Goal: Transaction & Acquisition: Purchase product/service

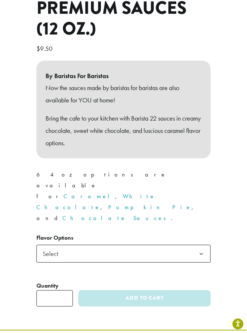
scroll to position [273, 0]
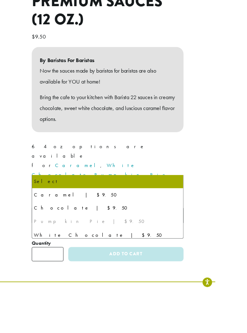
drag, startPoint x: 104, startPoint y: 197, endPoint x: 119, endPoint y: 226, distance: 32.9
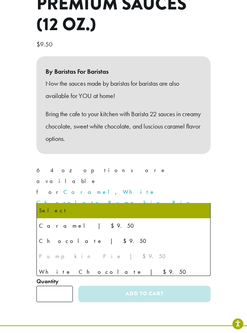
select select "*******"
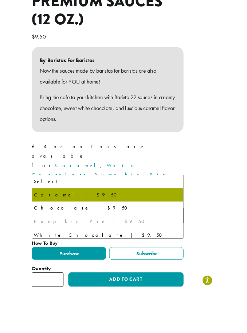
drag, startPoint x: 197, startPoint y: 196, endPoint x: 227, endPoint y: 225, distance: 41.4
click at [227, 225] on div "**********" at bounding box center [123, 81] width 247 height 511
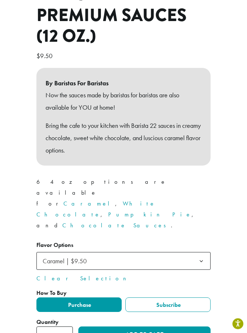
scroll to position [257, 0]
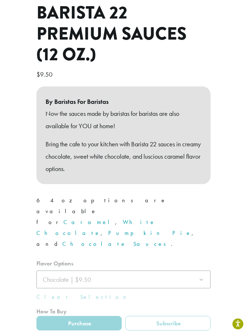
scroll to position [319, 0]
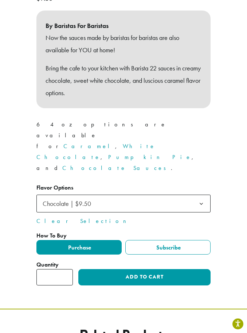
click at [107, 232] on div "**********" at bounding box center [123, 259] width 174 height 54
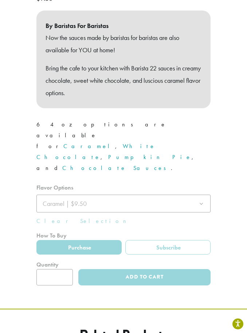
click at [127, 183] on div at bounding box center [123, 234] width 174 height 103
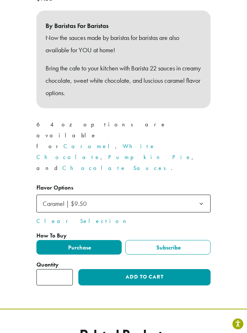
scroll to position [321, 0]
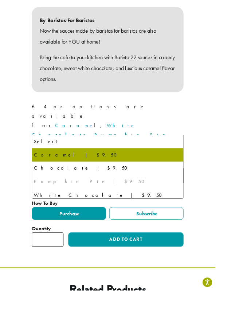
click at [231, 171] on div "**********" at bounding box center [123, 33] width 247 height 511
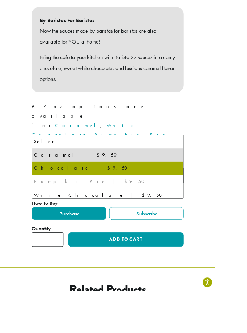
select select "*********"
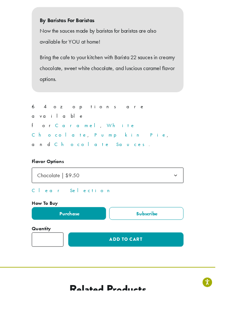
scroll to position [319, 0]
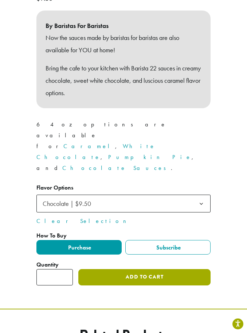
click at [154, 269] on button "Add to cart" at bounding box center [144, 277] width 132 height 16
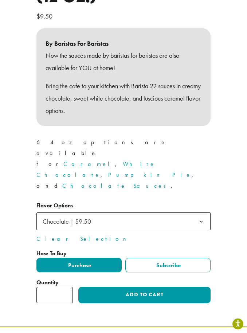
scroll to position [354, 0]
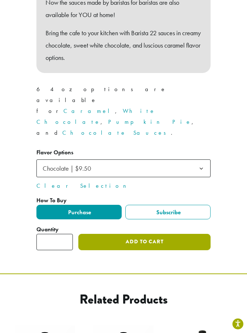
click at [139, 234] on button "Add to cart" at bounding box center [144, 242] width 132 height 16
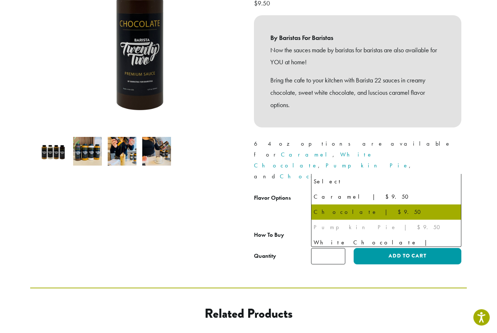
scroll to position [138, 0]
click at [246, 191] on span "Chocolate | $9.50" at bounding box center [386, 200] width 150 height 18
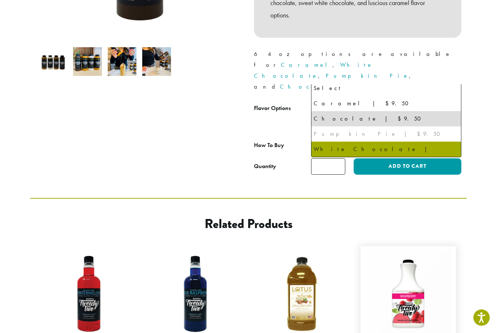
scroll to position [228, 0]
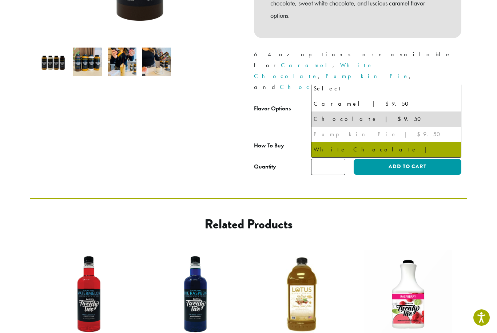
select select "**********"
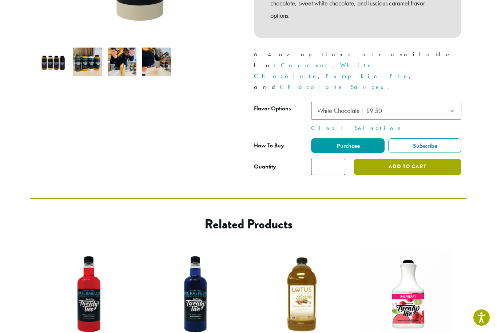
click at [246, 159] on button "Add to cart" at bounding box center [407, 167] width 108 height 16
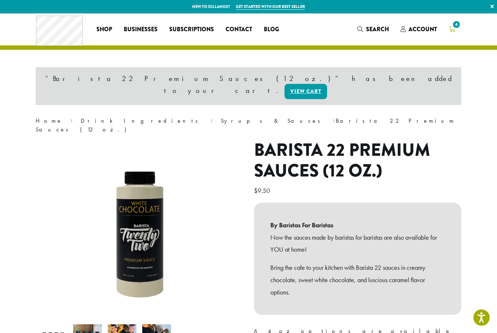
click at [454, 30] on icon "4" at bounding box center [451, 29] width 7 height 6
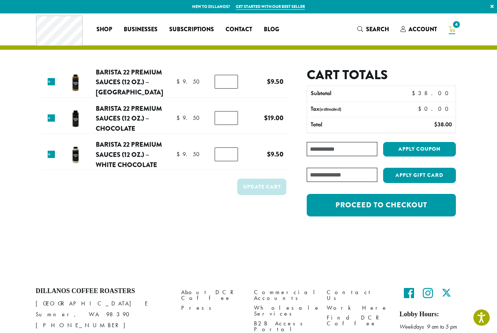
click at [229, 118] on input "*" at bounding box center [226, 118] width 23 height 14
type input "*"
click at [260, 182] on button "Update cart" at bounding box center [261, 187] width 49 height 16
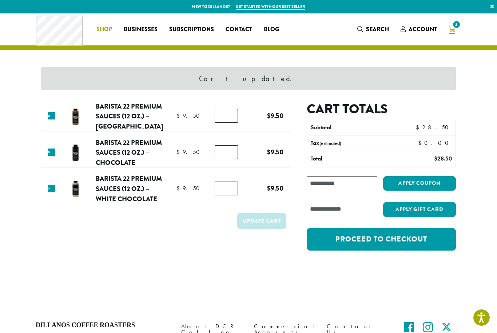
click at [110, 29] on span "Shop" at bounding box center [104, 29] width 16 height 9
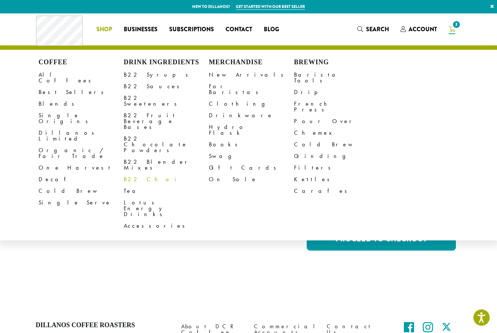
click at [144, 174] on link "B22 Chai" at bounding box center [166, 180] width 85 height 12
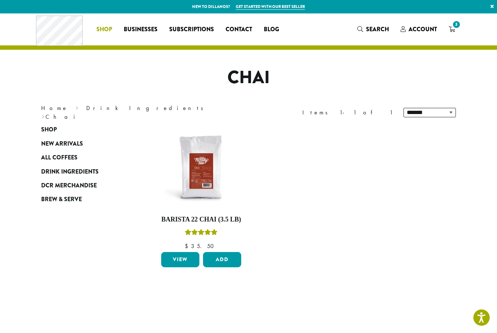
click at [108, 26] on span "Shop" at bounding box center [104, 29] width 16 height 9
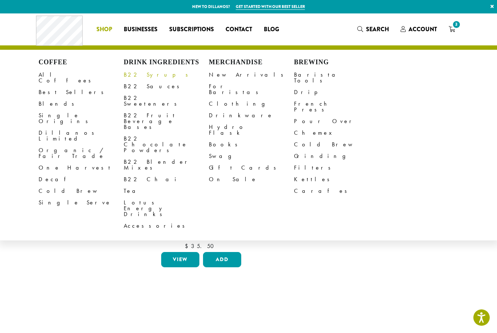
click at [136, 71] on link "B22 Syrups" at bounding box center [166, 75] width 85 height 12
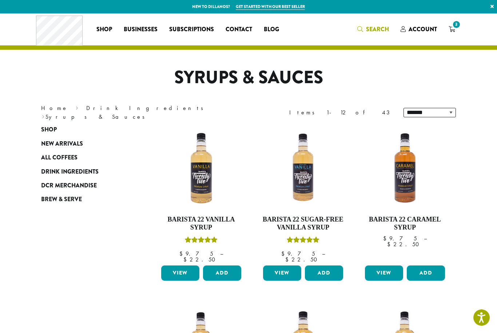
click at [360, 27] on icon "Search" at bounding box center [360, 29] width 6 height 6
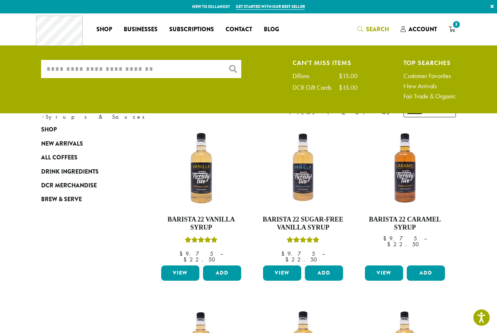
drag, startPoint x: 169, startPoint y: 73, endPoint x: 169, endPoint y: 69, distance: 4.0
click at [169, 73] on input "What are you searching for?" at bounding box center [141, 69] width 200 height 18
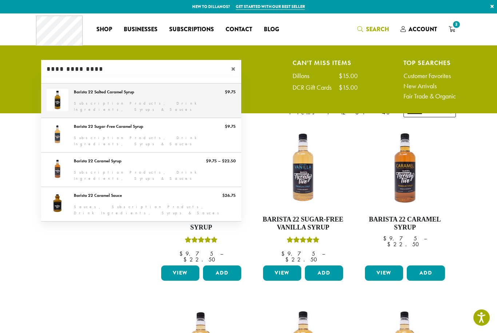
type input "**********"
click at [184, 101] on link "Barista 22 Salted Caramel Syrup" at bounding box center [141, 101] width 200 height 34
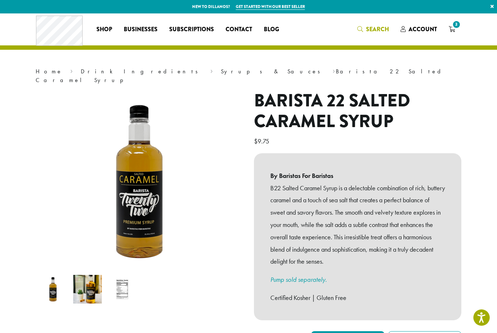
click at [364, 32] on span "Search" at bounding box center [373, 29] width 32 height 9
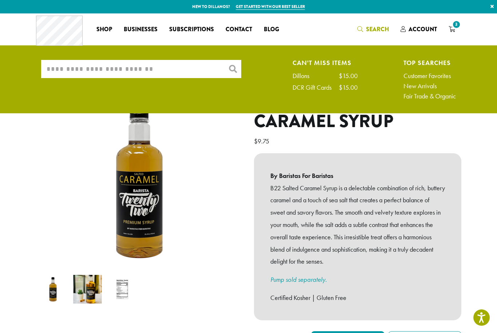
click at [174, 63] on input "What are you searching for?" at bounding box center [141, 69] width 200 height 18
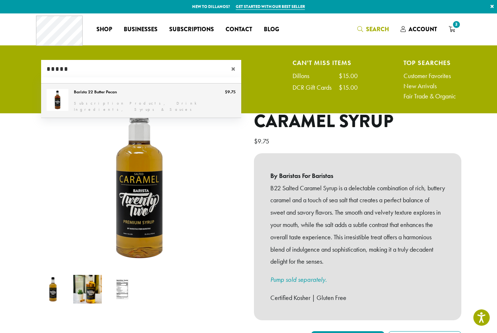
type input "*****"
click at [145, 111] on link "Barista 22 Butter Pecan" at bounding box center [141, 101] width 200 height 34
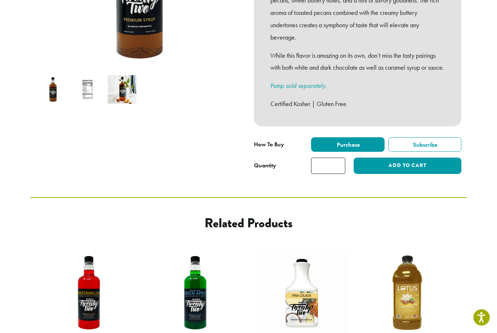
scroll to position [211, 0]
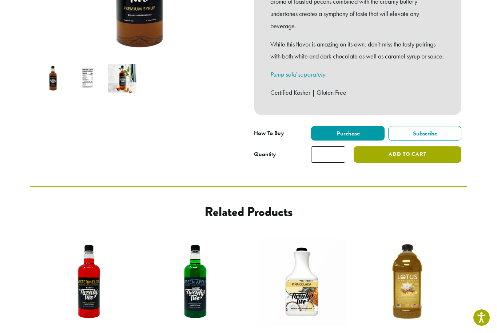
click at [387, 157] on button "Add to cart" at bounding box center [407, 155] width 108 height 16
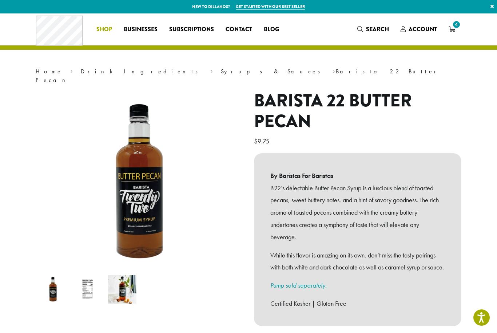
click at [102, 32] on span "Shop" at bounding box center [104, 29] width 16 height 9
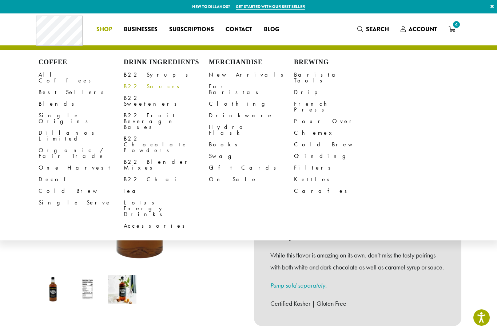
click at [143, 85] on link "B22 Sauces" at bounding box center [166, 87] width 85 height 12
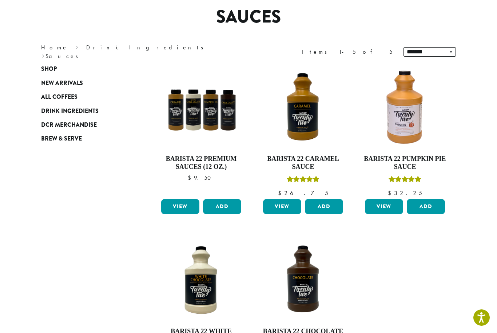
scroll to position [60, 0]
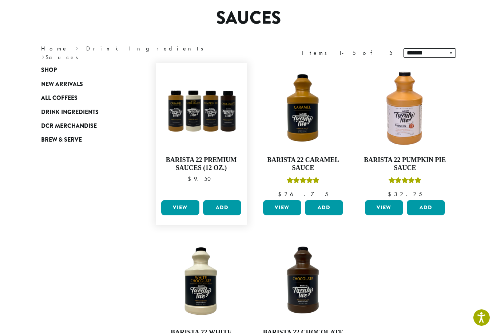
click at [183, 203] on link "View" at bounding box center [180, 207] width 38 height 15
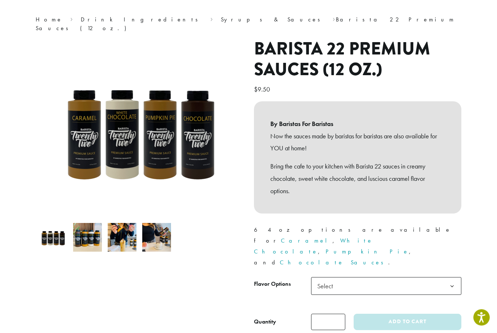
scroll to position [66, 0]
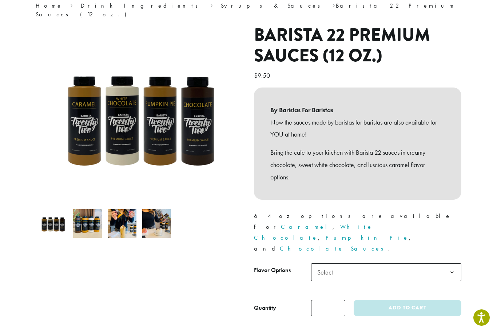
click at [386, 264] on span "Select" at bounding box center [386, 273] width 150 height 18
click at [209, 284] on div "**********" at bounding box center [248, 174] width 436 height 298
click at [127, 220] on img at bounding box center [122, 223] width 29 height 29
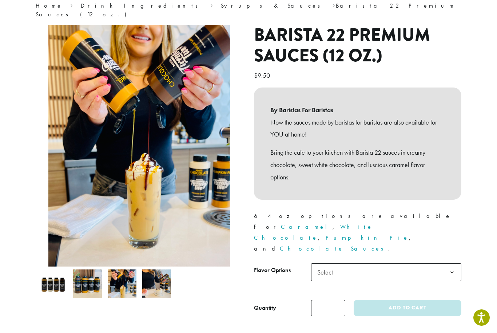
click at [168, 275] on img at bounding box center [156, 284] width 29 height 29
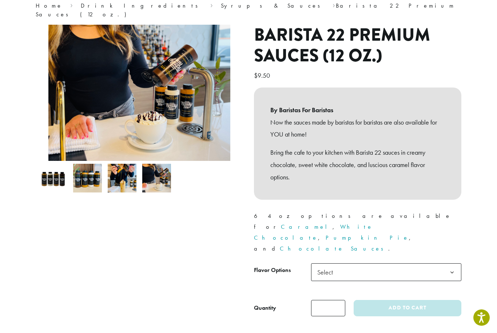
click at [61, 171] on img at bounding box center [53, 178] width 29 height 29
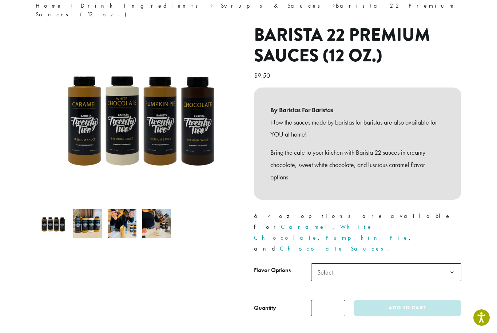
scroll to position [0, 0]
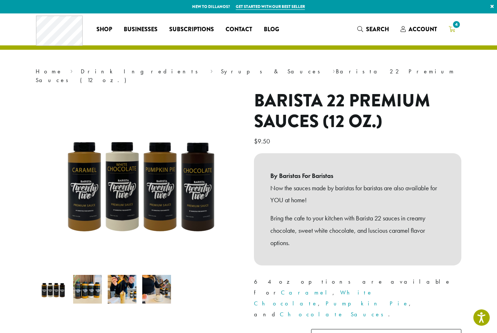
click at [455, 26] on span "4" at bounding box center [456, 25] width 10 height 10
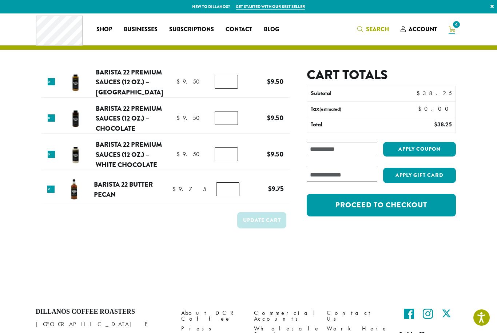
click at [372, 27] on span "Search" at bounding box center [377, 29] width 23 height 8
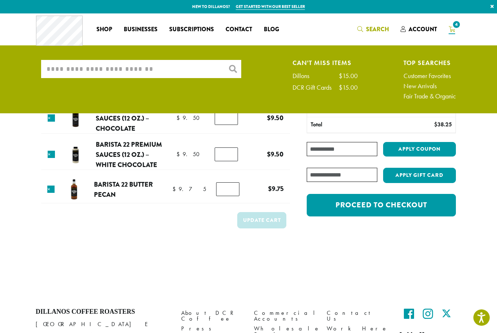
click at [174, 67] on input "What are you searching for?" at bounding box center [141, 69] width 200 height 18
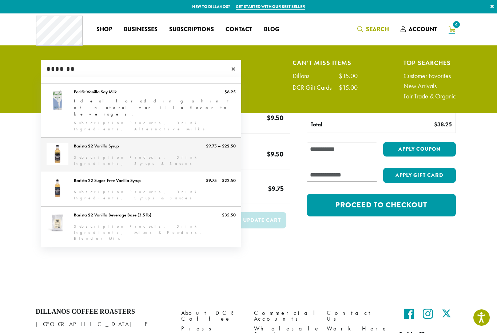
type input "*******"
click at [141, 140] on link "Barista 22 Vanilla Syrup" at bounding box center [141, 155] width 200 height 34
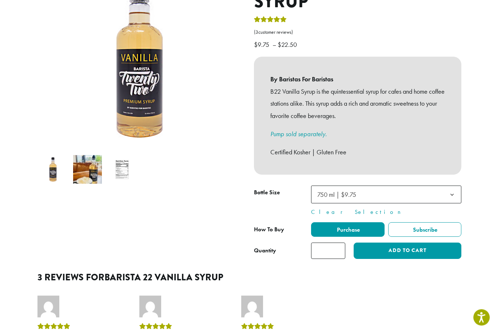
scroll to position [120, 0]
click at [377, 243] on button "Add to cart" at bounding box center [407, 251] width 108 height 16
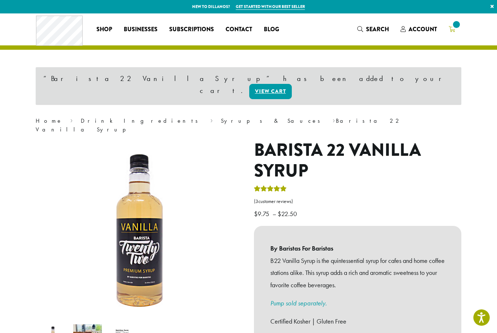
click at [456, 31] on link at bounding box center [452, 29] width 18 height 12
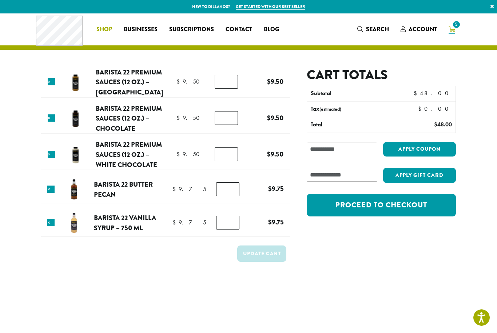
click at [105, 32] on span "Shop" at bounding box center [104, 29] width 16 height 9
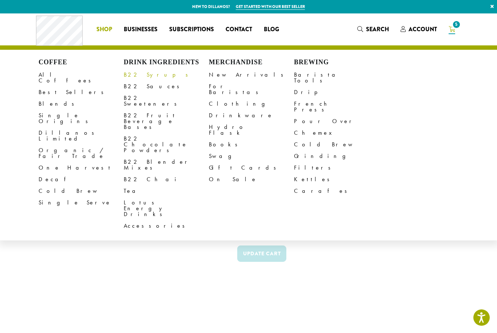
click at [132, 77] on link "B22 Syrups" at bounding box center [166, 75] width 85 height 12
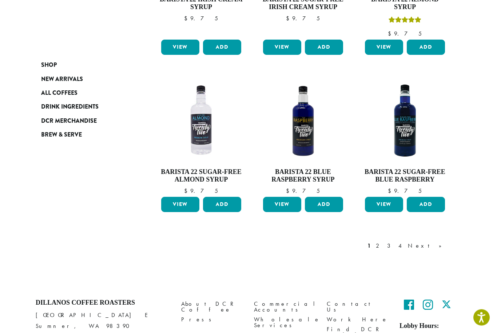
scroll to position [588, 0]
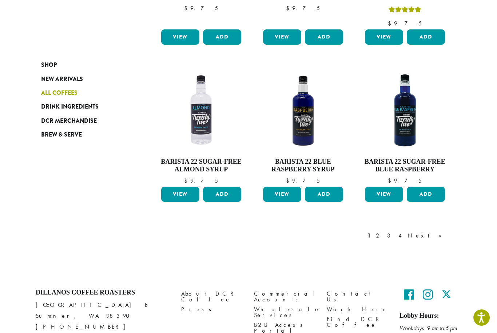
click at [60, 92] on span "All Coffees" at bounding box center [59, 93] width 36 height 9
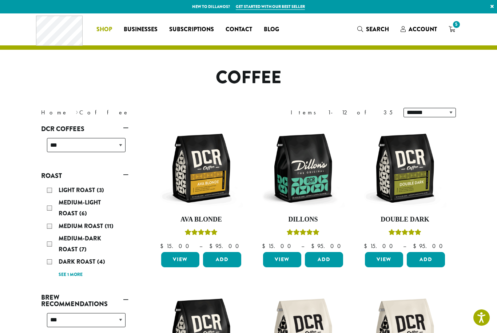
click at [99, 30] on span "Shop" at bounding box center [104, 29] width 16 height 9
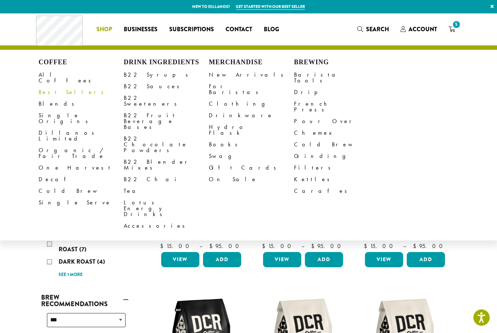
click at [64, 87] on link "Best Sellers" at bounding box center [81, 93] width 85 height 12
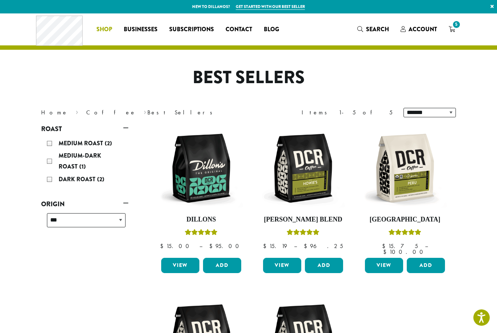
click at [97, 27] on span "Shop" at bounding box center [104, 29] width 16 height 9
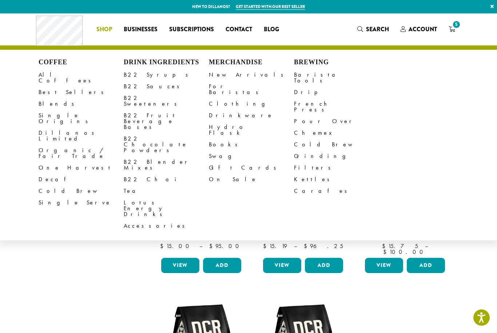
click at [95, 296] on div "**********" at bounding box center [85, 305] width 98 height 365
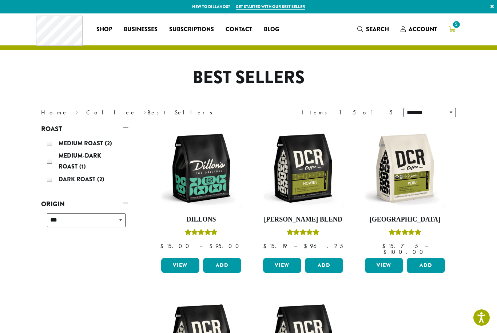
click at [460, 27] on span "5" at bounding box center [456, 25] width 10 height 10
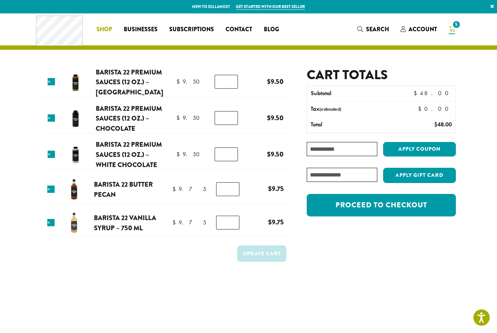
click at [92, 30] on link "Shop" at bounding box center [104, 30] width 27 height 12
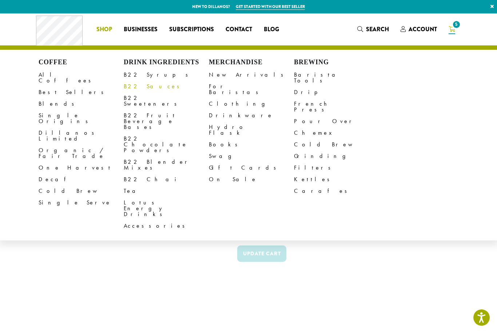
click at [145, 86] on link "B22 Sauces" at bounding box center [166, 87] width 85 height 12
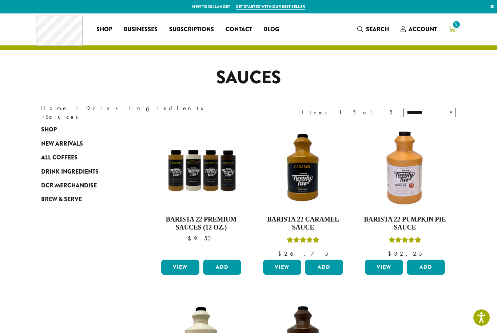
click at [455, 28] on span "5" at bounding box center [456, 25] width 10 height 10
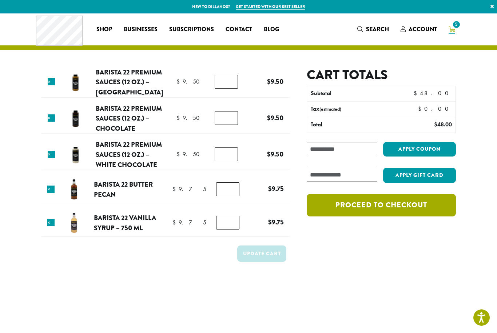
click at [380, 208] on link "Proceed to checkout" at bounding box center [381, 205] width 149 height 23
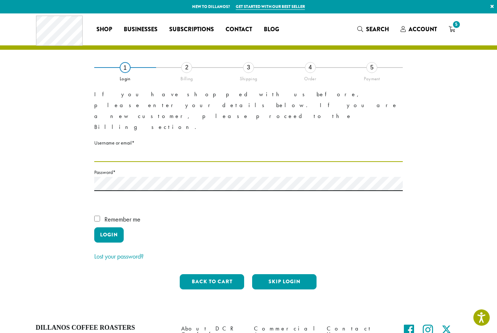
click at [160, 148] on input "Username or email * Required" at bounding box center [248, 155] width 308 height 14
type input "**********"
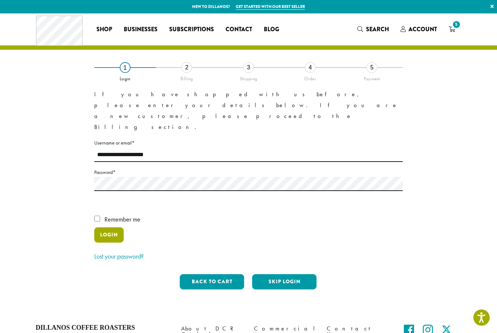
click at [103, 228] on button "Login" at bounding box center [108, 235] width 29 height 15
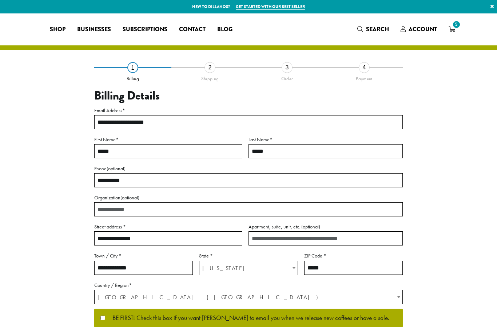
select select "**"
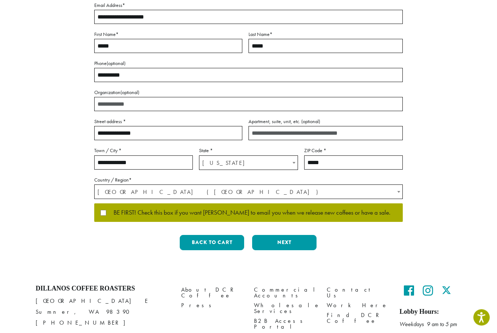
scroll to position [105, 0]
click at [276, 243] on button "Next" at bounding box center [284, 242] width 64 height 15
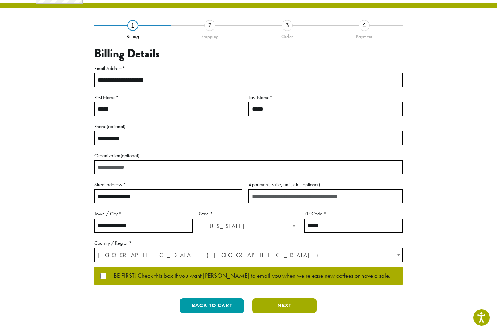
scroll to position [0, 0]
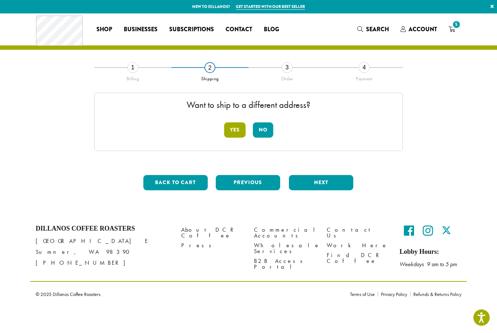
click at [234, 129] on button "Yes" at bounding box center [234, 130] width 21 height 15
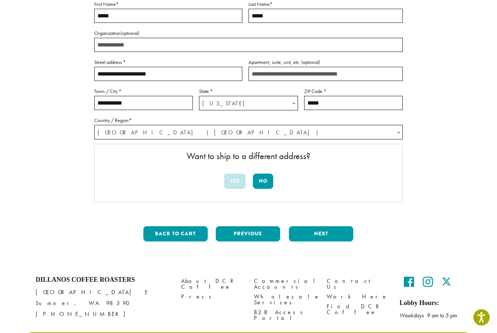
scroll to position [111, 0]
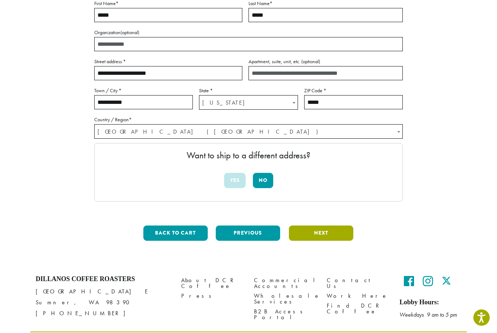
click at [329, 231] on button "Next" at bounding box center [321, 233] width 64 height 15
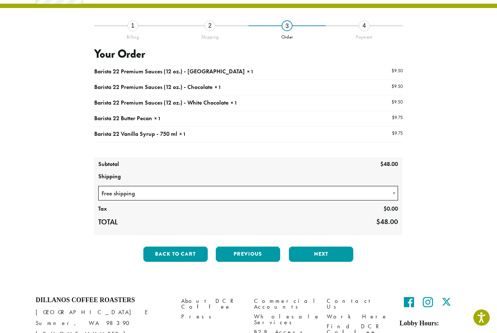
scroll to position [41, 0]
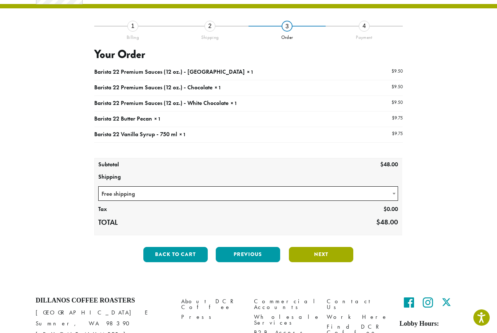
click at [342, 249] on button "Next" at bounding box center [321, 254] width 64 height 15
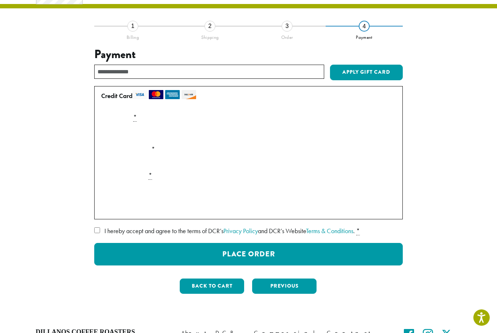
click at [223, 65] on input "text" at bounding box center [209, 72] width 230 height 14
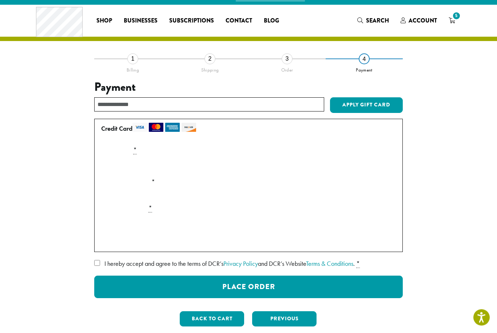
scroll to position [9, 0]
click at [143, 156] on div "Payment Info" at bounding box center [248, 166] width 300 height 20
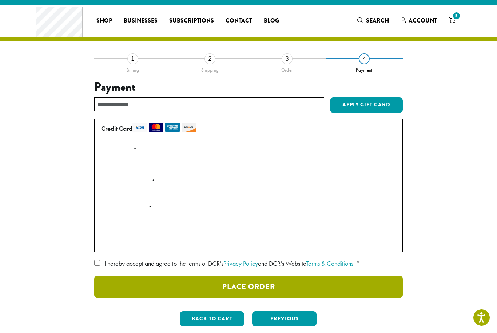
click at [337, 289] on button "Place Order" at bounding box center [248, 287] width 308 height 23
